Goal: Task Accomplishment & Management: Complete application form

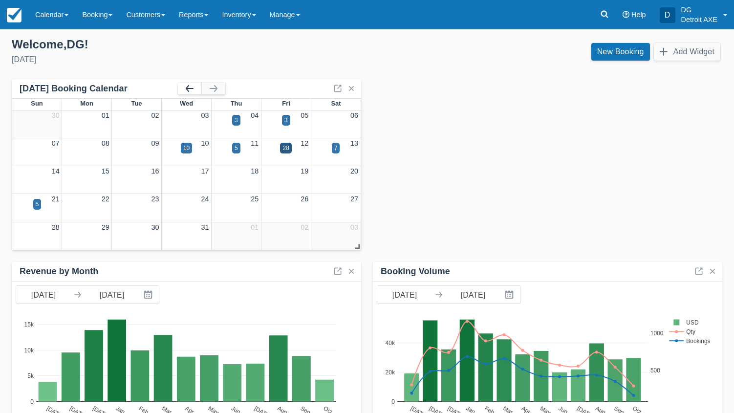
click at [182, 88] on button "button" at bounding box center [189, 89] width 23 height 12
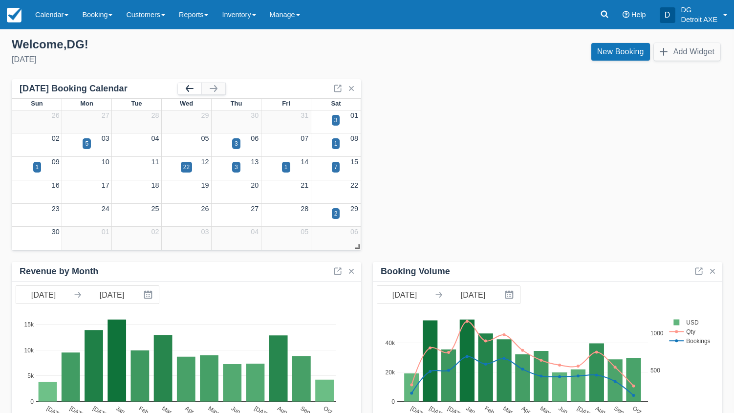
click at [185, 93] on button "button" at bounding box center [189, 89] width 23 height 12
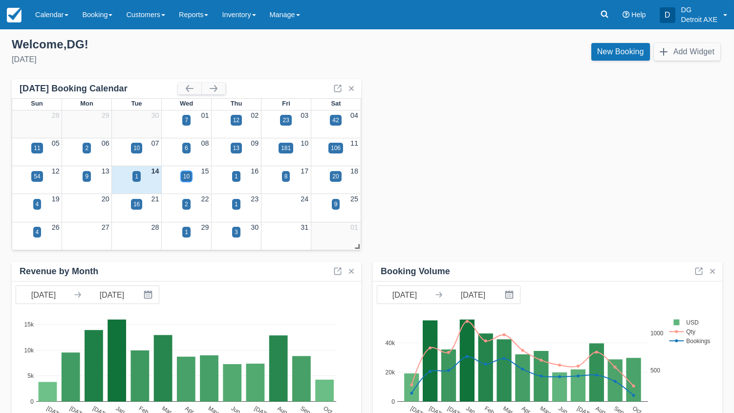
click at [185, 179] on div "10" at bounding box center [186, 176] width 6 height 9
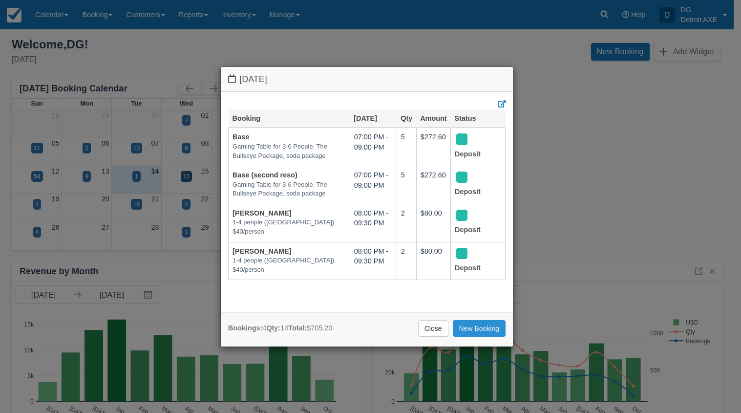
click at [464, 325] on link "New Booking" at bounding box center [479, 328] width 53 height 17
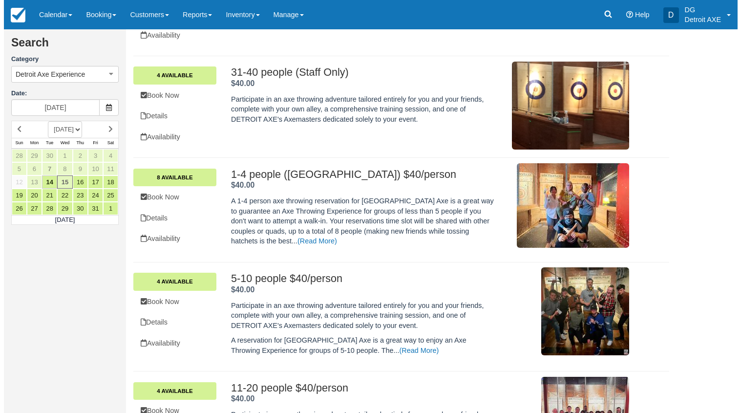
scroll to position [147, 0]
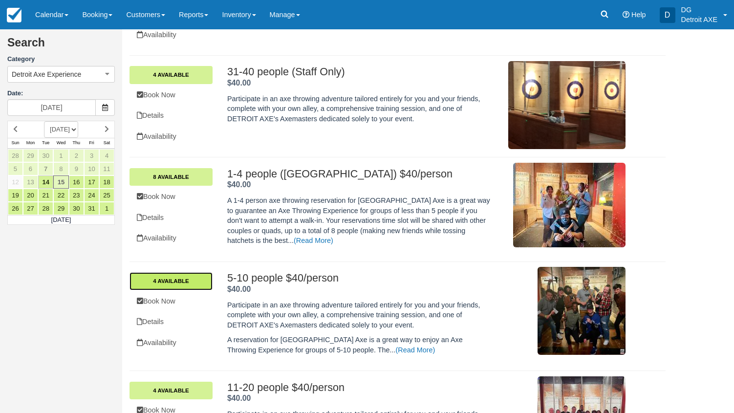
click at [165, 284] on link "4 Available" at bounding box center [170, 281] width 83 height 18
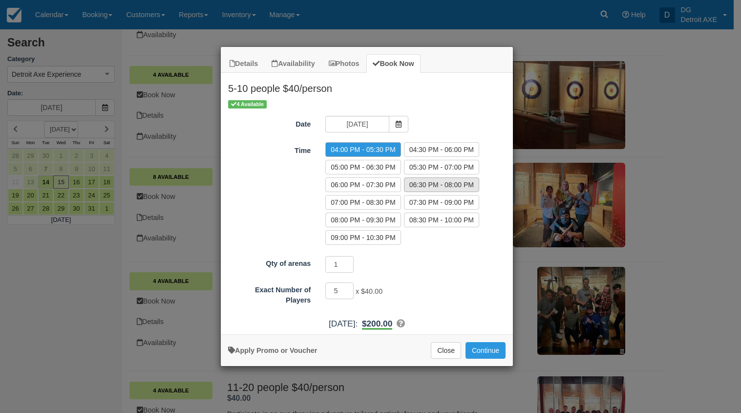
click at [423, 182] on label "06:30 PM - 08:00 PM" at bounding box center [441, 184] width 75 height 15
radio input "true"
drag, startPoint x: 338, startPoint y: 293, endPoint x: 323, endPoint y: 293, distance: 14.7
click at [323, 293] on div "5 x $40.00 Minimum of 5Maximum of 10" at bounding box center [403, 291] width 171 height 19
type input "10"
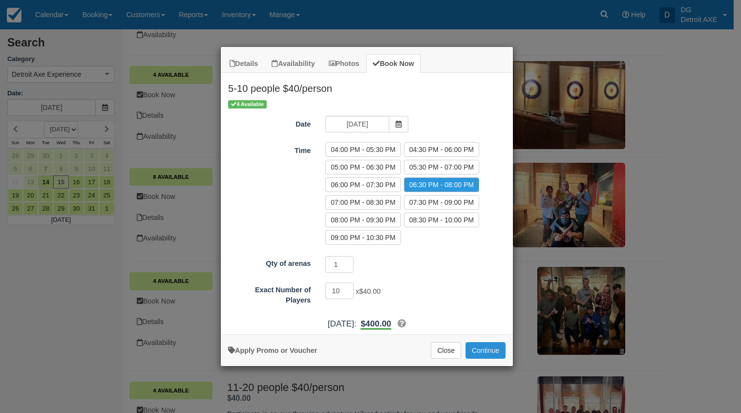
click at [495, 350] on button "Continue" at bounding box center [486, 350] width 40 height 17
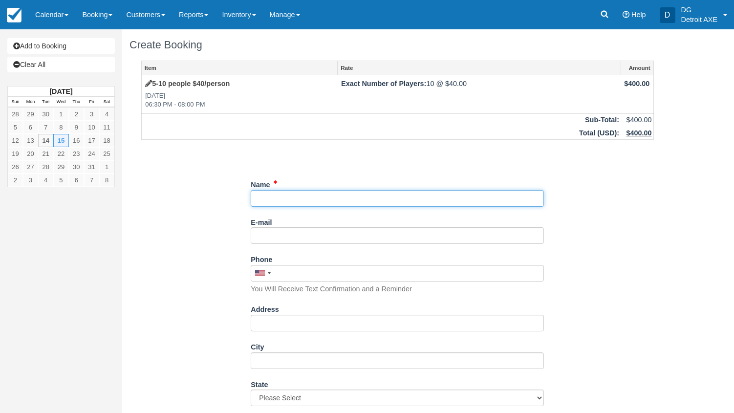
click at [267, 199] on input "Name" at bounding box center [397, 198] width 293 height 17
type input "Darrin Fendley"
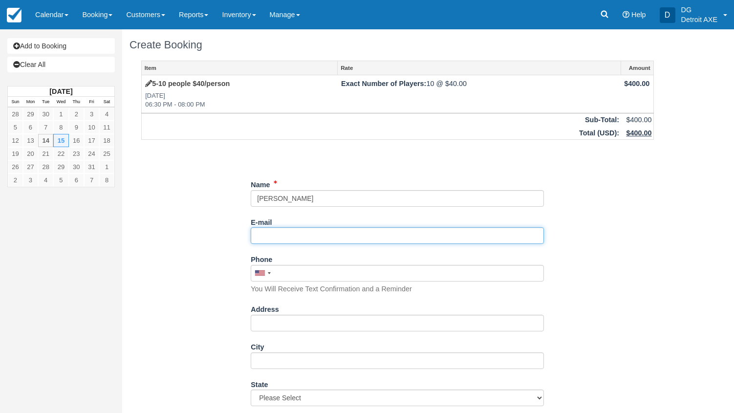
click at [270, 239] on input "E-mail" at bounding box center [397, 235] width 293 height 17
paste input "darrin@stonway.com"
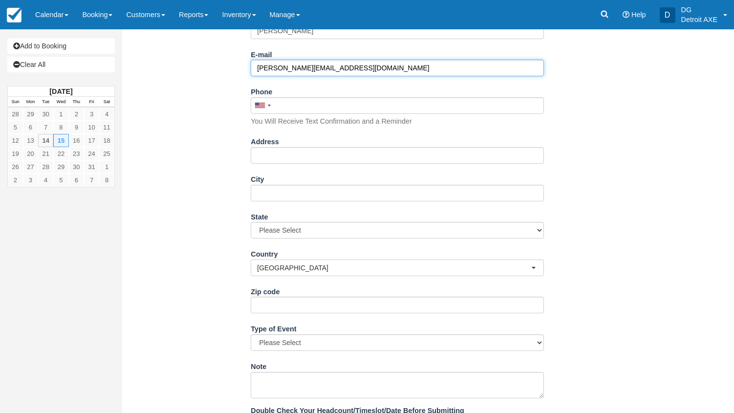
scroll to position [296, 0]
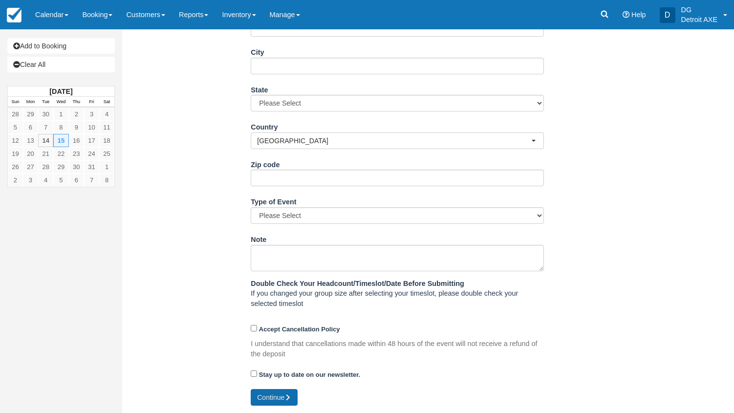
type input "darrin@stonway.com"
click at [282, 396] on button "Continue" at bounding box center [274, 397] width 47 height 17
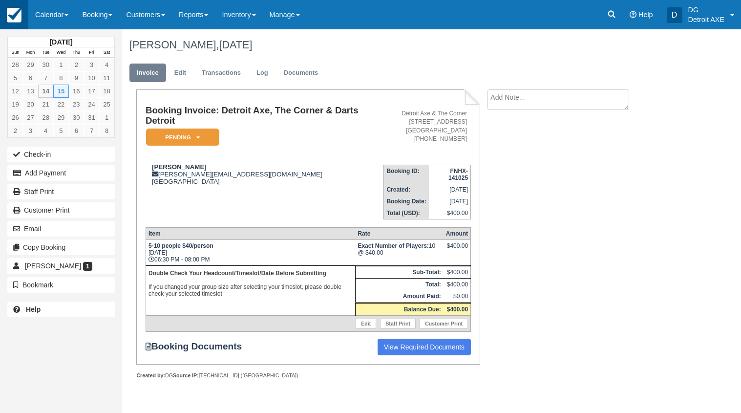
click at [20, 20] on img at bounding box center [14, 15] width 15 height 15
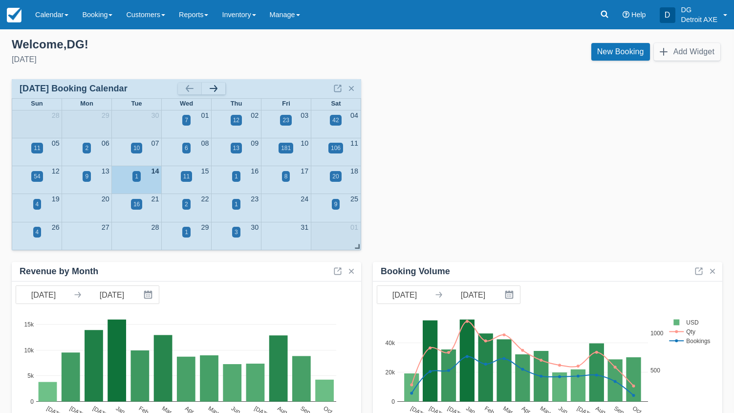
click at [217, 92] on button "button" at bounding box center [213, 89] width 23 height 12
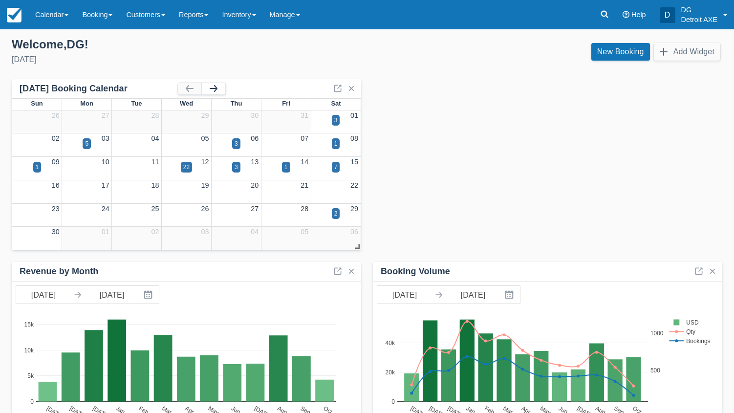
click at [216, 90] on button "button" at bounding box center [213, 89] width 23 height 12
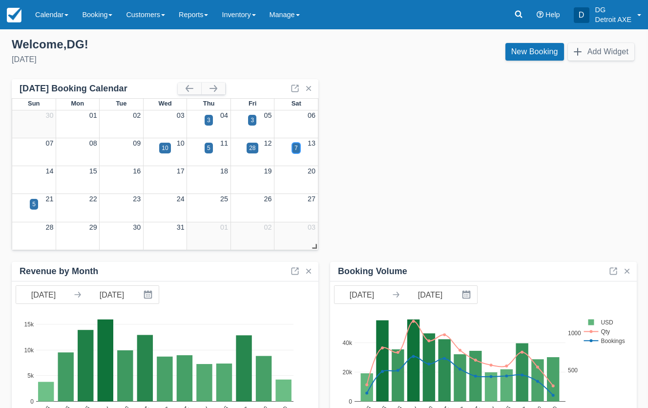
click at [298, 149] on div "7" at bounding box center [296, 148] width 8 height 11
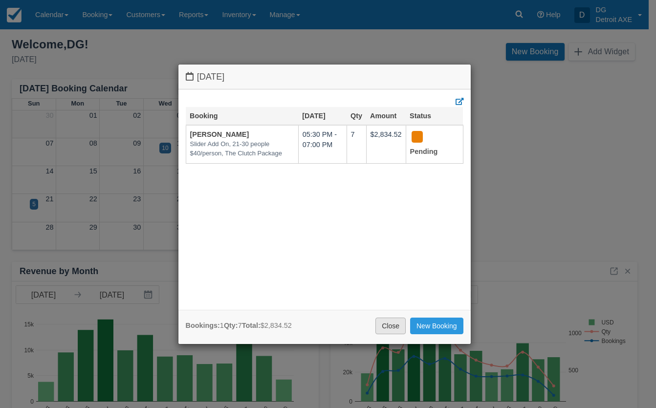
click at [395, 328] on link "Close" at bounding box center [390, 326] width 30 height 17
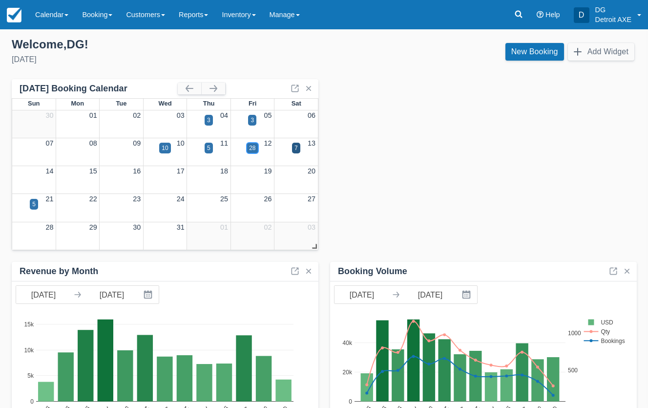
click at [255, 146] on div "28" at bounding box center [252, 148] width 6 height 9
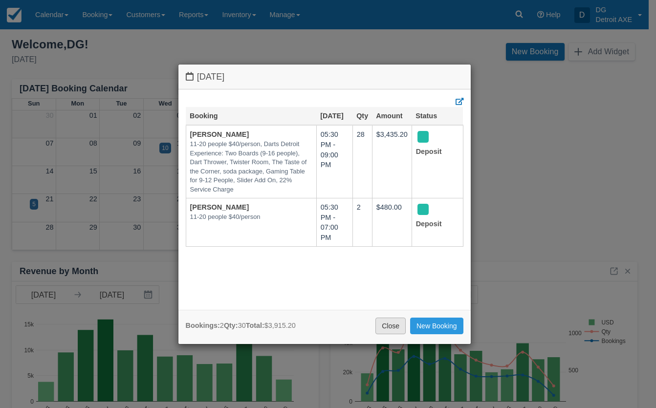
click at [382, 326] on link "Close" at bounding box center [390, 326] width 30 height 17
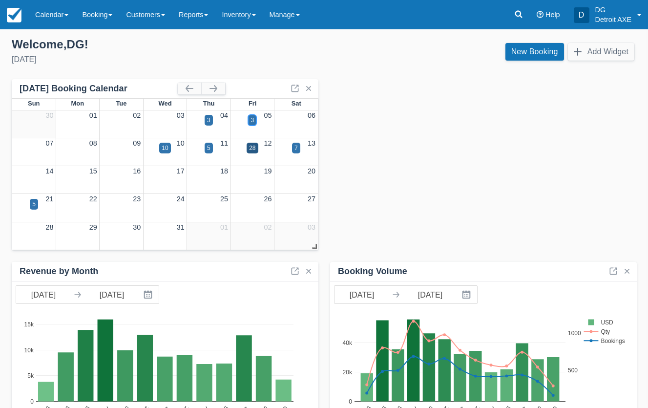
click at [254, 118] on div "3" at bounding box center [252, 120] width 3 height 9
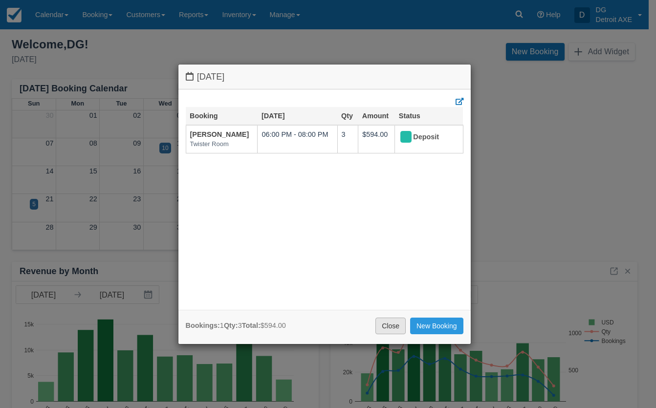
click at [387, 326] on link "Close" at bounding box center [390, 326] width 30 height 17
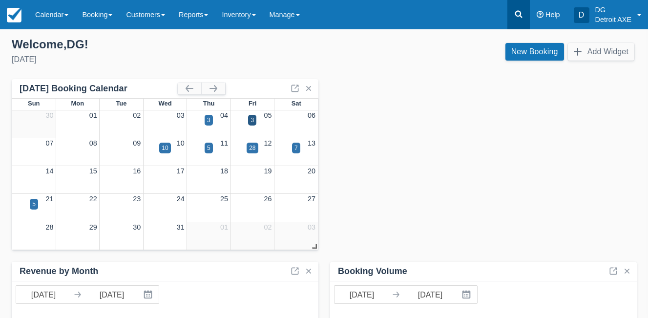
click at [525, 15] on link at bounding box center [519, 14] width 22 height 29
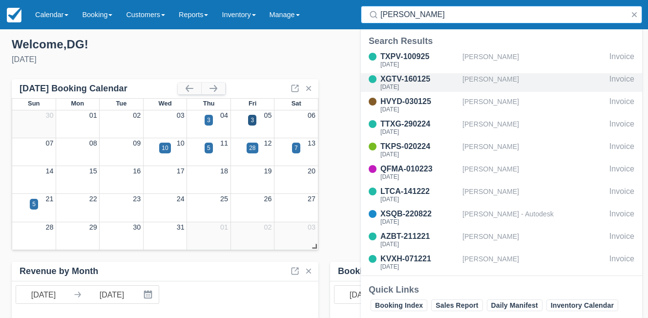
type input "maureen"
click at [510, 79] on div "[PERSON_NAME]" at bounding box center [534, 82] width 143 height 19
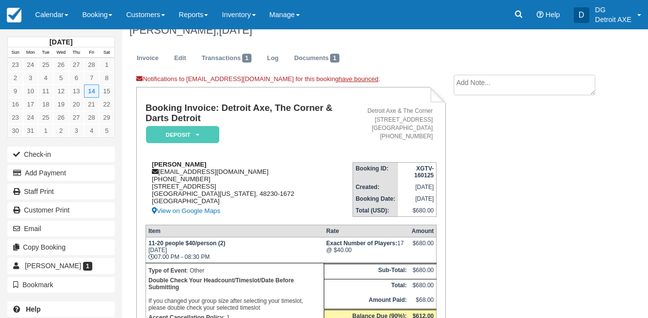
scroll to position [73, 0]
